Goal: Task Accomplishment & Management: Manage account settings

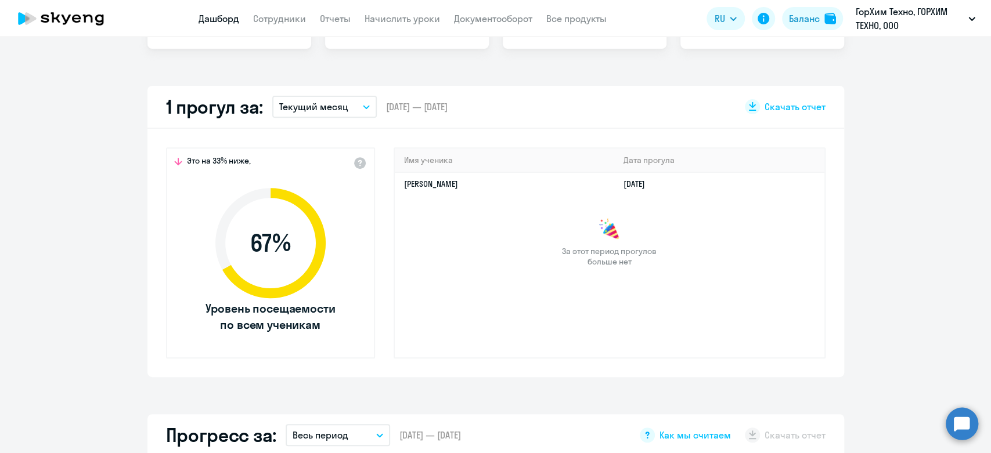
scroll to position [280, 0]
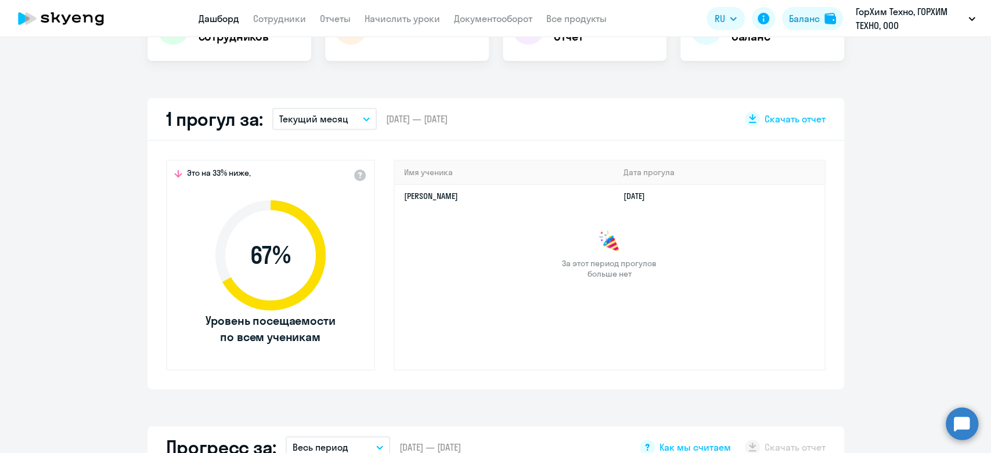
select select "30"
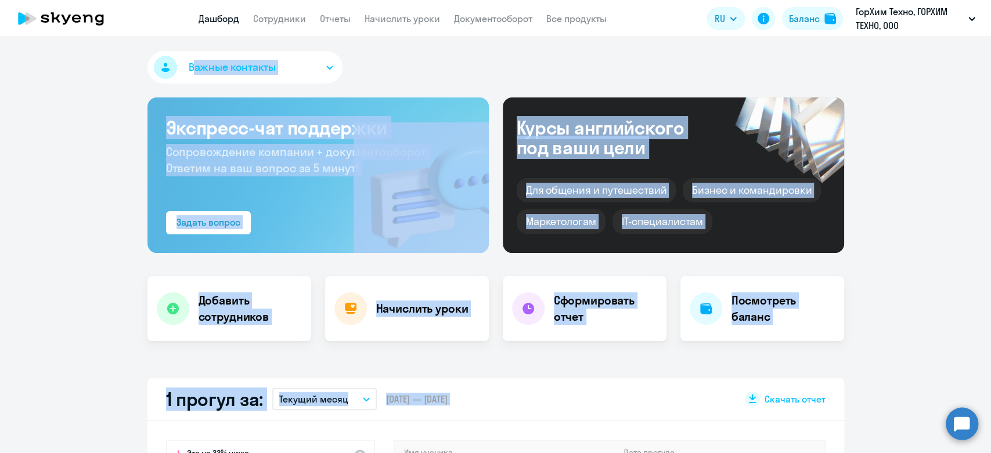
drag, startPoint x: 92, startPoint y: 74, endPoint x: 725, endPoint y: 381, distance: 703.1
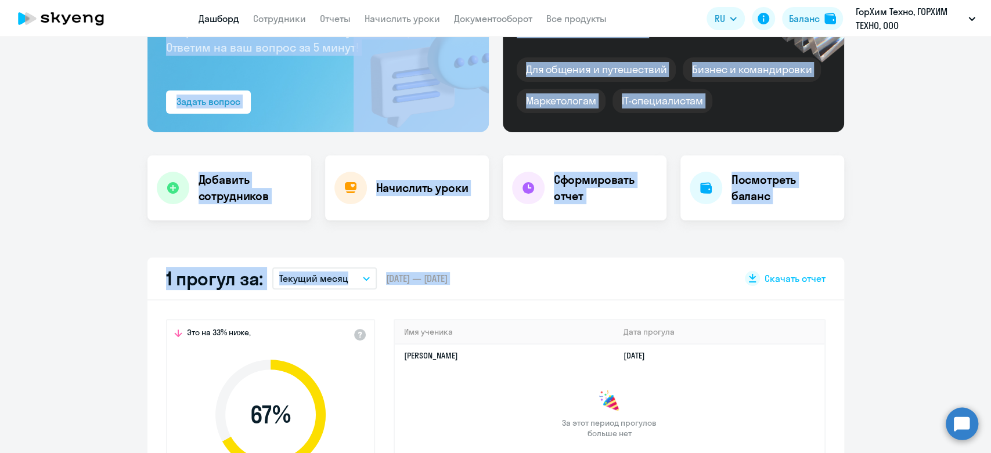
scroll to position [258, 0]
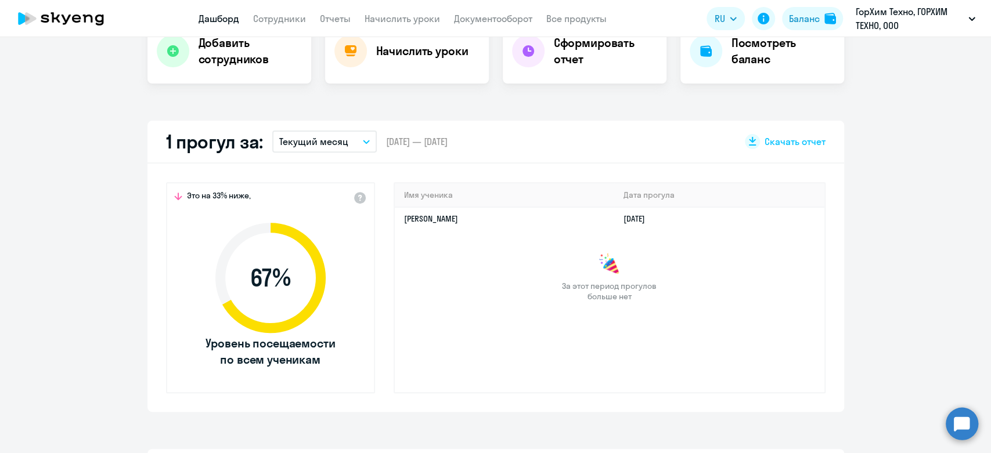
click at [820, 327] on div "Имя ученика Дата прогула Андрей Иванов 06.08.2025 За этот период прогулов больш…" at bounding box center [610, 287] width 432 height 211
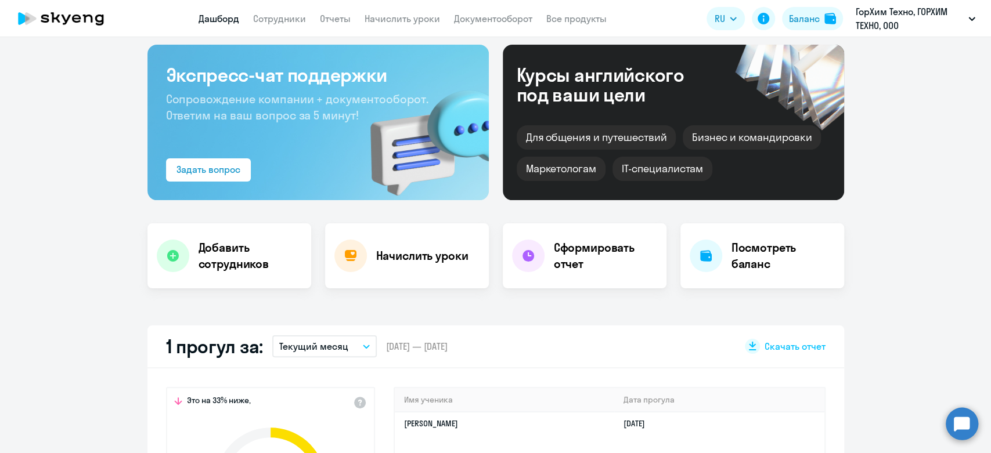
scroll to position [0, 0]
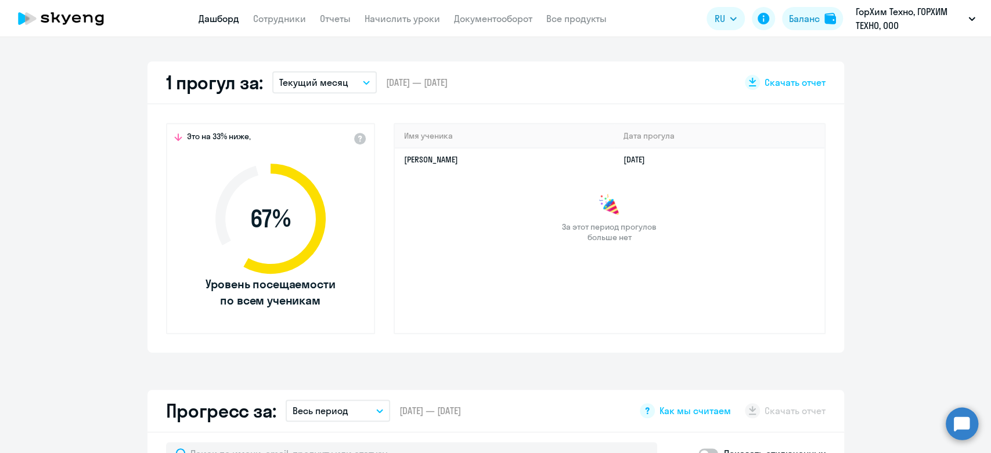
scroll to position [322, 0]
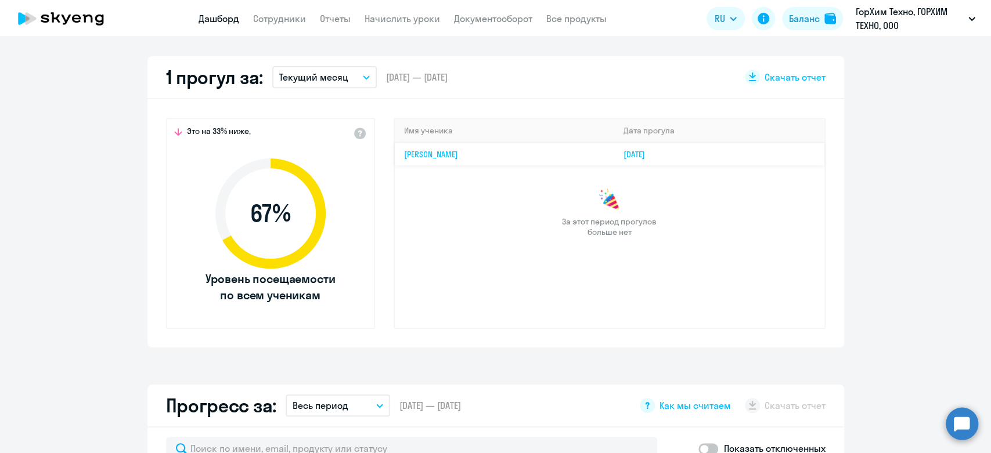
select select "30"
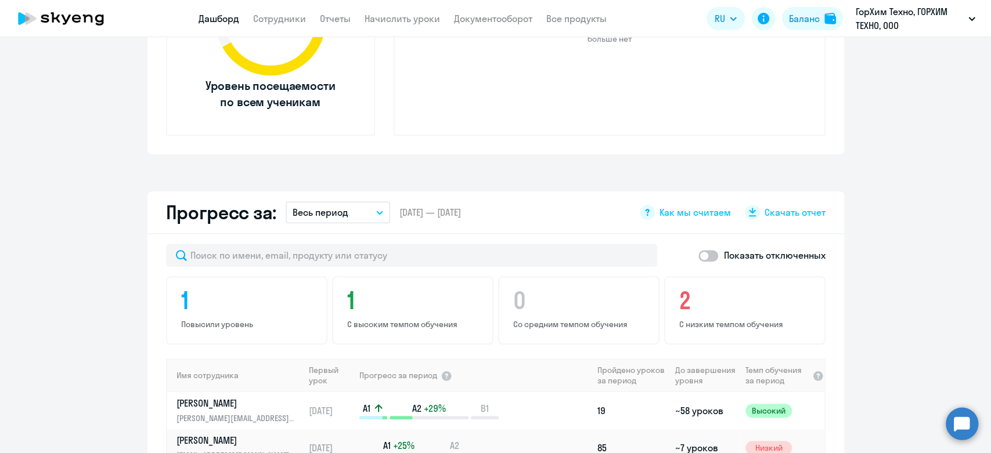
scroll to position [0, 0]
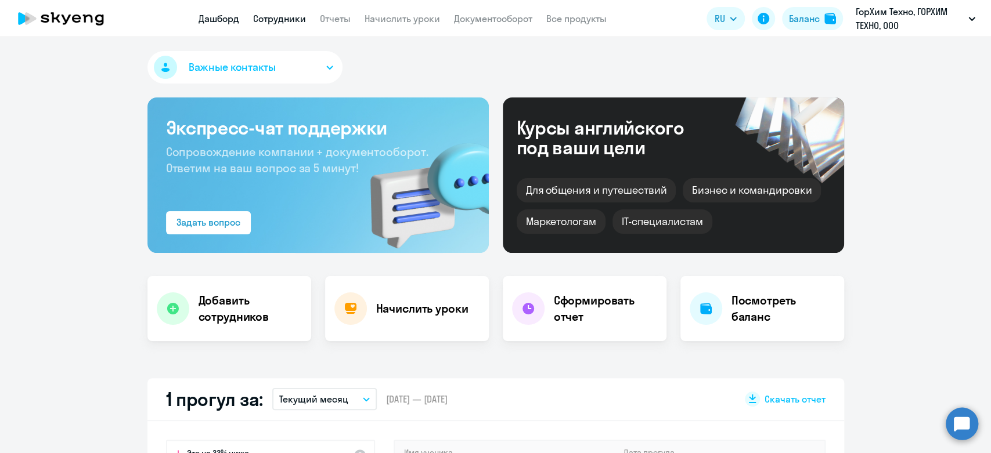
click at [296, 21] on link "Сотрудники" at bounding box center [279, 19] width 53 height 12
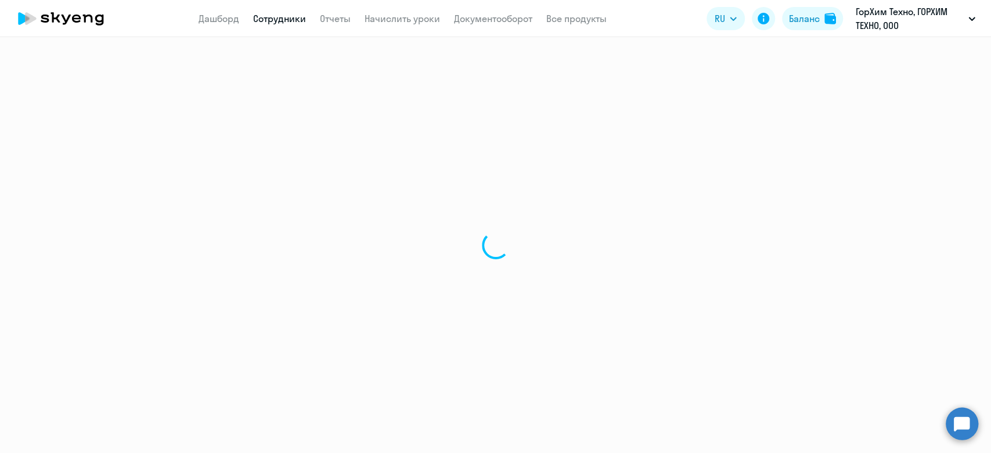
select select "30"
